Goal: Task Accomplishment & Management: Use online tool/utility

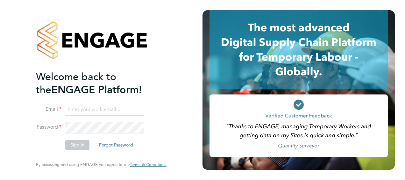
type input "[PERSON_NAME][EMAIL_ADDRESS][PERSON_NAME][DOMAIN_NAME]"
click at [172, 148] on div "Welcome back to the ENGAGE Platform! Email [PERSON_NAME][EMAIL_ADDRESS][PERSON_…" at bounding box center [101, 90] width 156 height 180
click at [75, 146] on button "Sign In" at bounding box center [77, 145] width 24 height 10
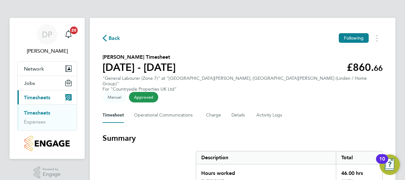
click at [292, 58] on section "[PERSON_NAME] Timesheet [DATE] - [DATE] £860. 66 "General Labourer (Zone 7)" at…" at bounding box center [243, 76] width 280 height 47
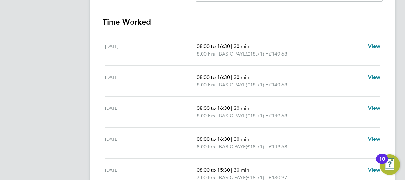
scroll to position [261, 0]
